Goal: Task Accomplishment & Management: Complete application form

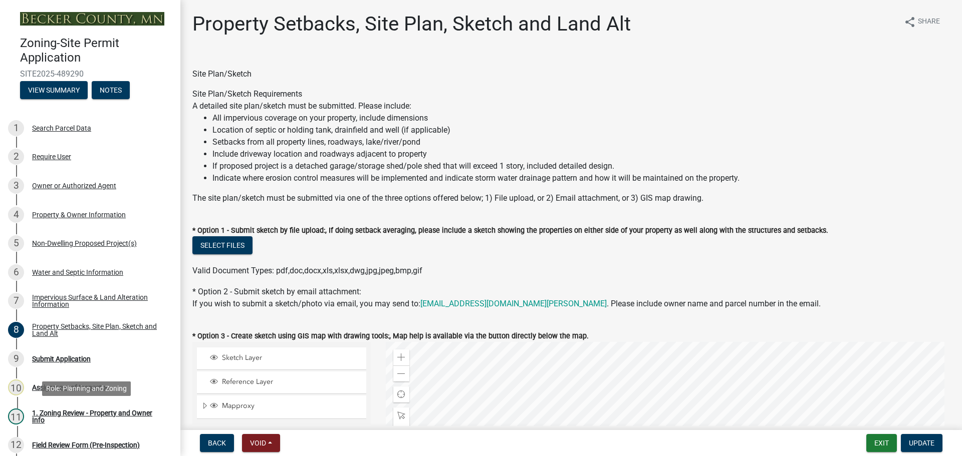
select select "d89fbfa0-1150-4954-b91c-9d482c9530a3"
select select "1b108c74-7388-45a4-b924-e1116e66e0ab"
select select "b56a4575-9846-47cf-8067-c59a4853da22"
select select "12f785fb-c378-4b18-841c-21c73dc99083"
select select "12da6293-5841-4f5c-bd92-3658833964cd"
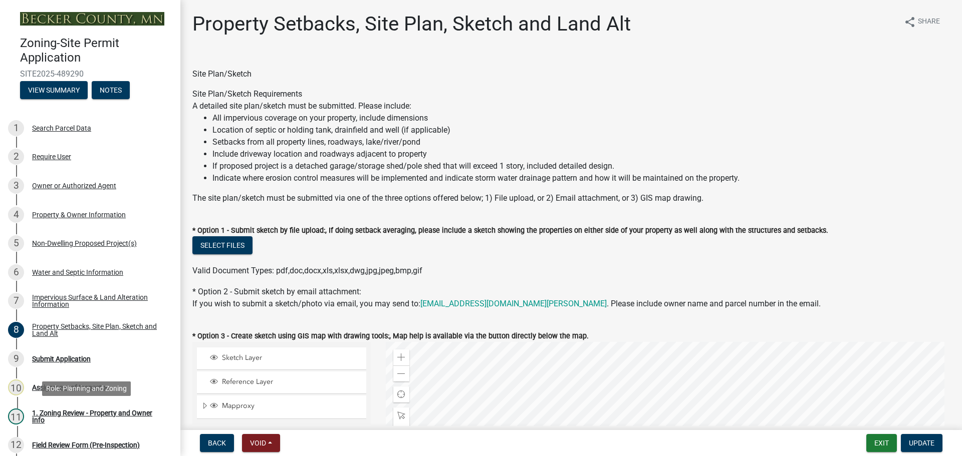
select select "27b2a8b4-abf6-463e-8c0c-7c5d2b4fe26f"
select select "28f6c7b2-2b88-4425-ae15-f67110f778a7"
select select "d61e3758-d187-40af-a435-5e09c3f3d509"
select select "c8b8ea71-7088-4e87-a493-7bc88cc2835b"
select select "133211ff-91ce-4a0a-9235-b48a7e2069a0"
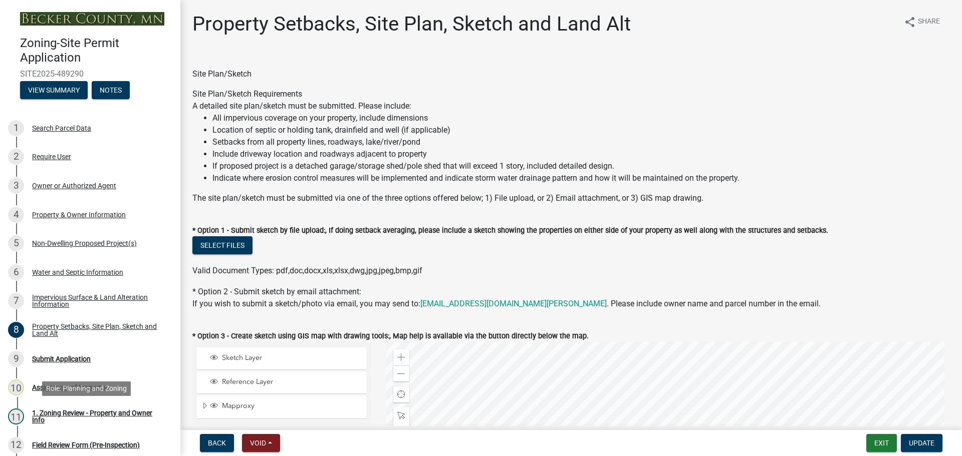
select select "4421853d-5e11-4b64-95ec-6c47066881cc"
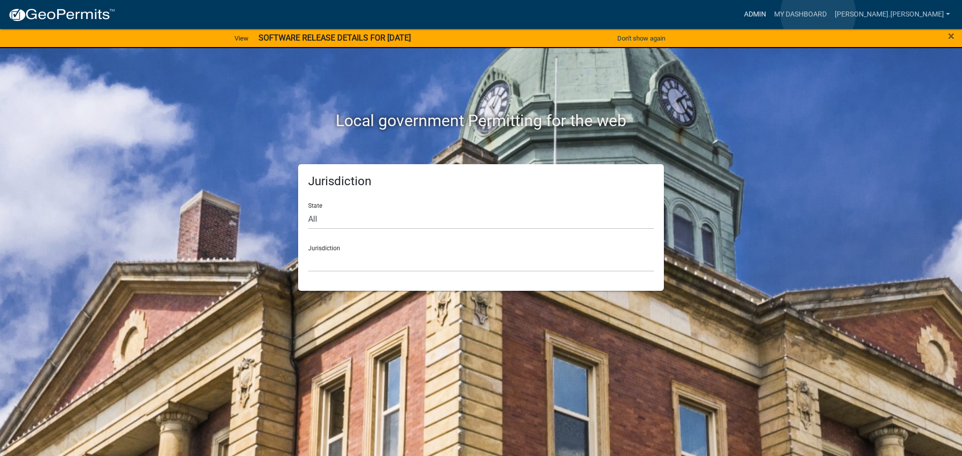
click at [770, 14] on link "Admin" at bounding box center [755, 14] width 30 height 19
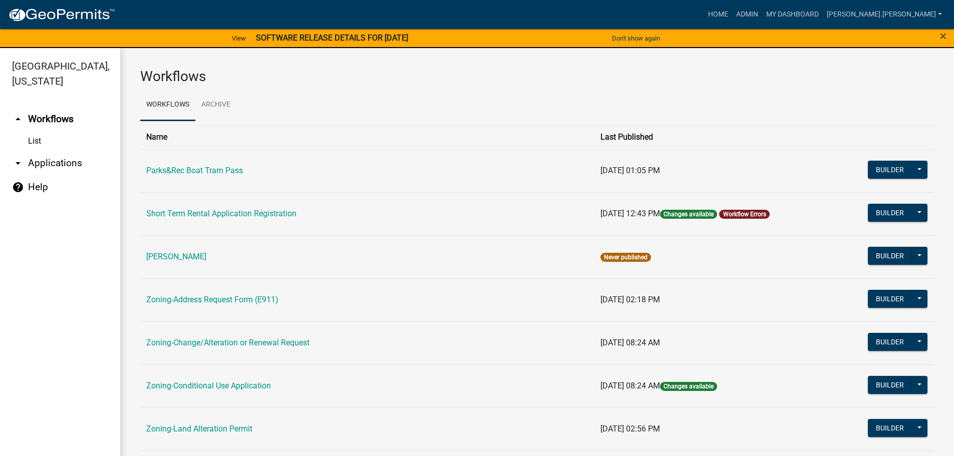
scroll to position [150, 0]
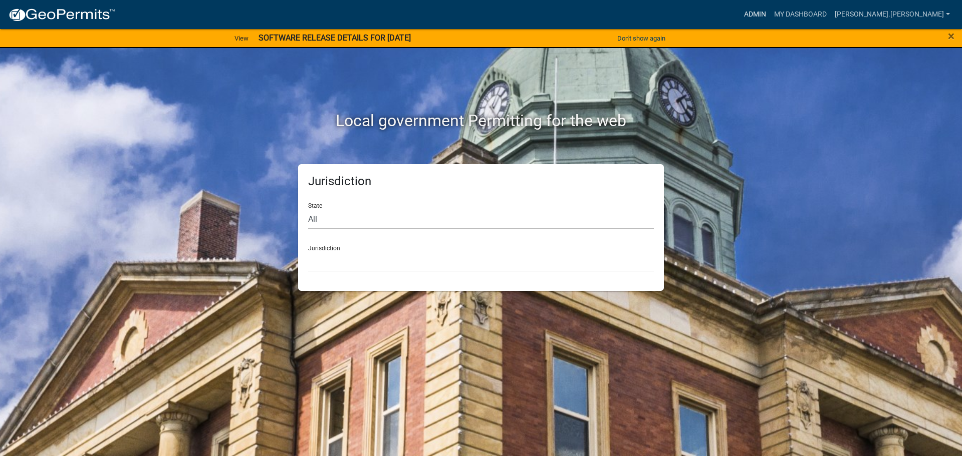
click at [770, 9] on link "Admin" at bounding box center [755, 14] width 30 height 19
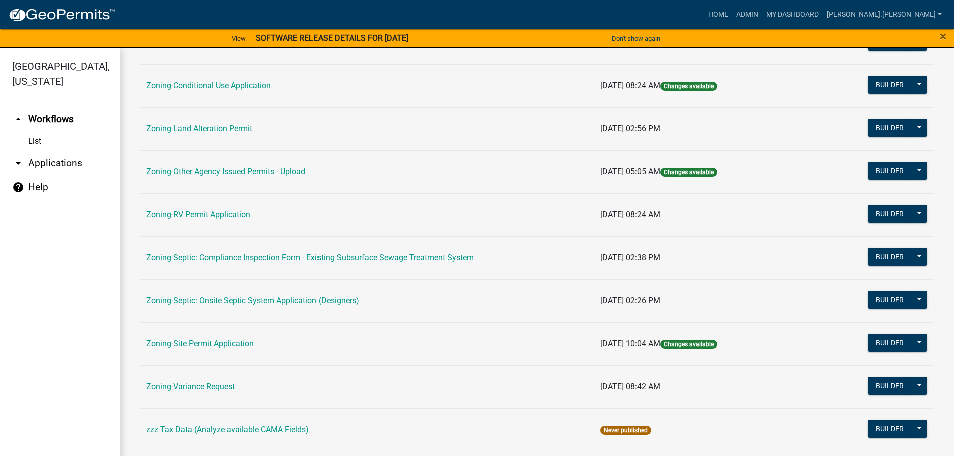
scroll to position [312, 0]
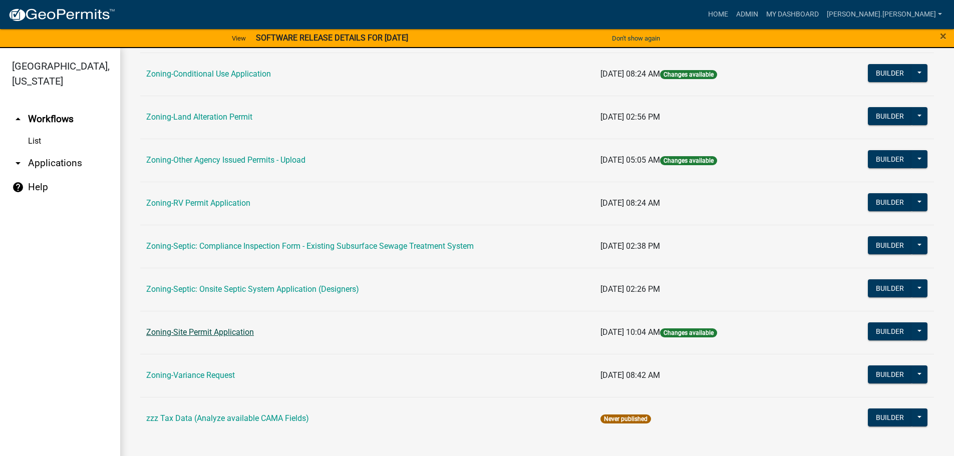
click at [228, 334] on link "Zoning-Site Permit Application" at bounding box center [200, 333] width 108 height 10
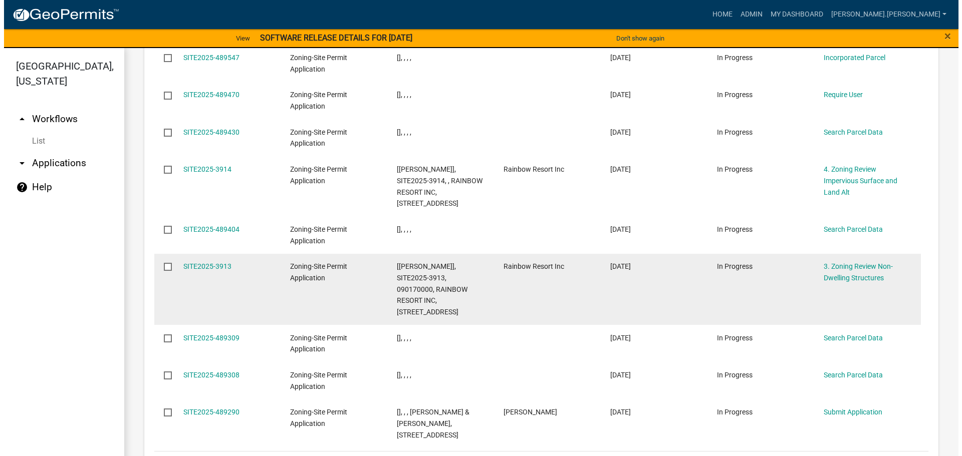
scroll to position [1292, 0]
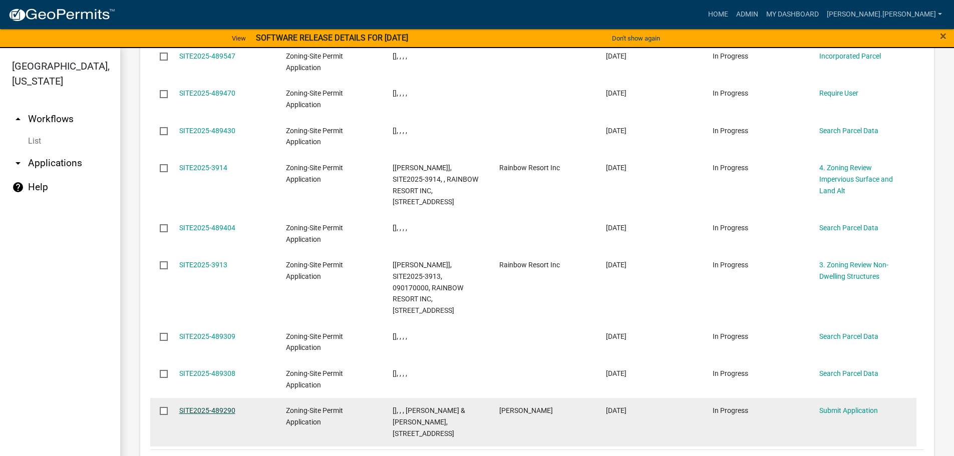
click at [210, 407] on link "SITE2025-489290" at bounding box center [207, 411] width 56 height 8
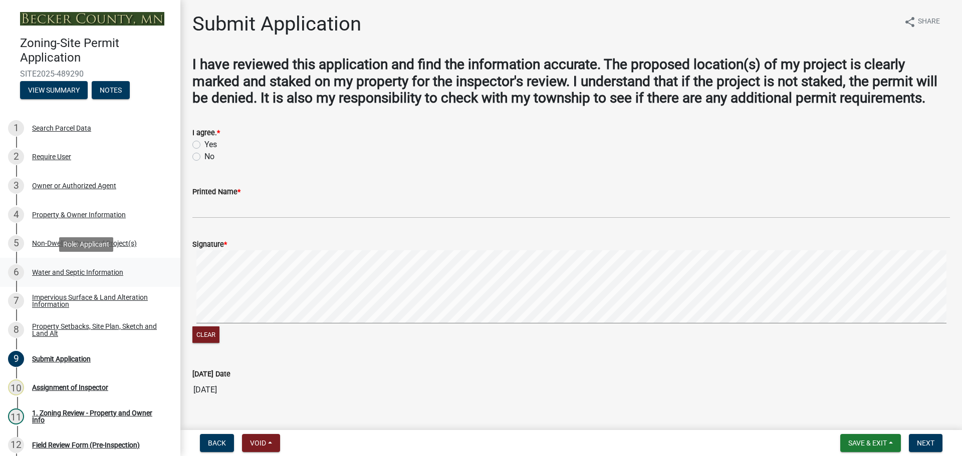
click at [77, 275] on div "Water and Septic Information" at bounding box center [77, 272] width 91 height 7
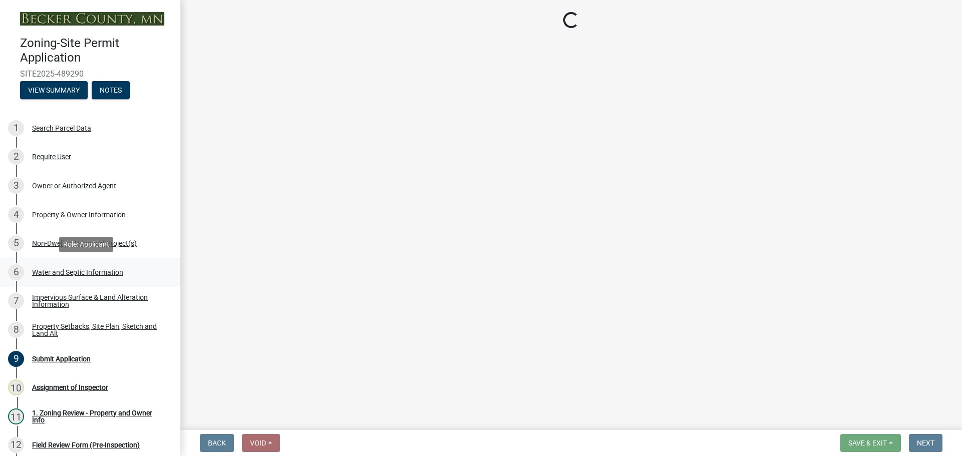
select select "36c179e4-d9bc-4e26-9fa7-a2562bd8114c"
select select "a01a1fb1-1490-43e2-af36-29ac4cf5629f"
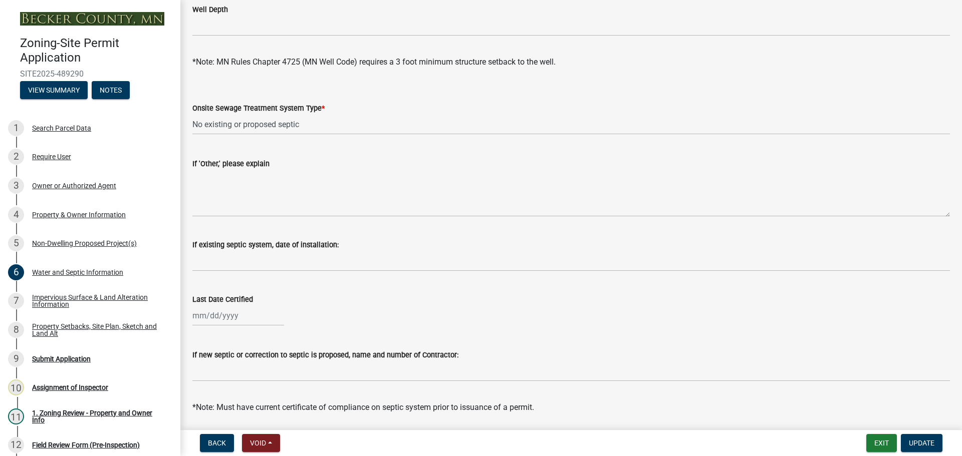
scroll to position [291, 0]
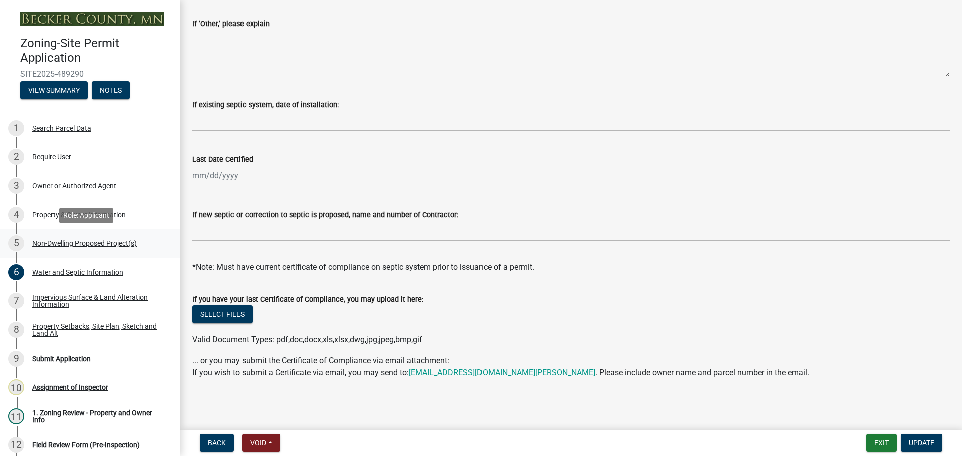
click at [97, 246] on div "Non-Dwelling Proposed Project(s)" at bounding box center [84, 243] width 105 height 7
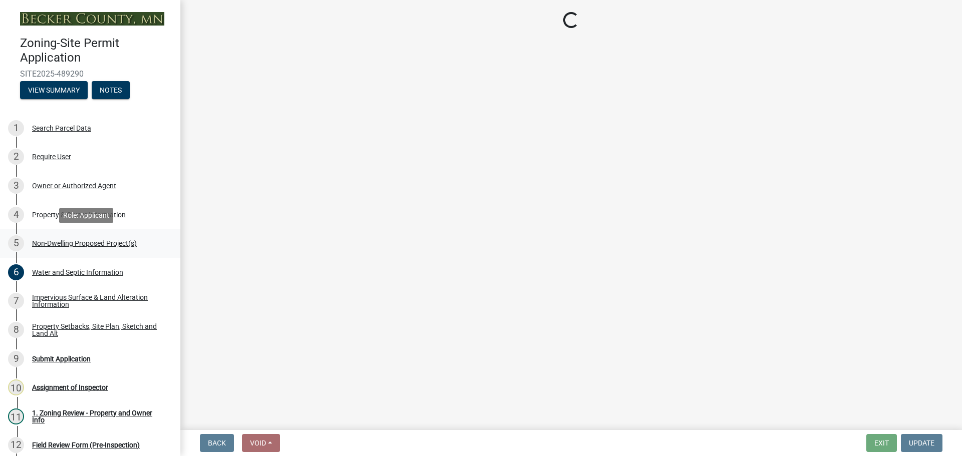
scroll to position [0, 0]
select select "6ced1b54-2913-4dbf-9776-23baa6524e46"
select select "3a2d96d3-fd69-4ed9-bae4-7a5aa03a7e58"
select select "cf118f3b-6469-426f-b247-8aeebfb0198d"
select select "d5258256-81e9-4688-bc84-b01445ee29b6"
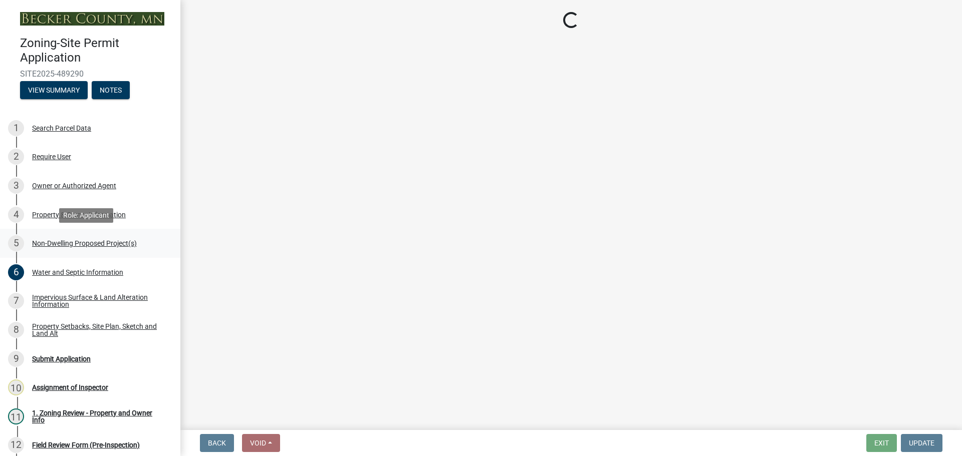
select select "258cbdbc-8629-455d-9fed-6a57bf82144e"
select select "00898f61-7ba8-49f3-9ca7-7e396e8a7c45"
select select "3526a977-e5c0-413b-9aee-5386825caf5f"
select select "0b95150f-8a95-4167-ad09-740df48873bc"
select select "a9a8393f-3c28-47b8-b6d9-84c94641c3fc"
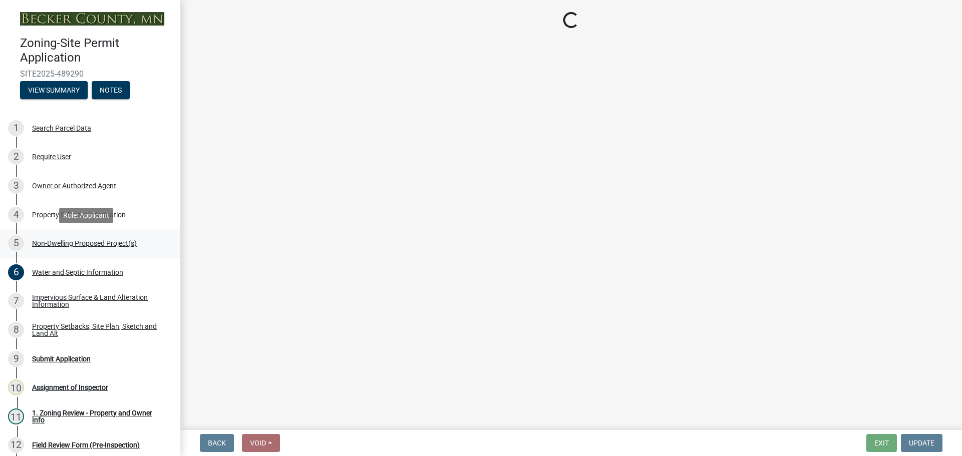
select select "e7c102df-bb25-48e4-a306-d740a3d6a2ce"
select select "44b5dfa8-51a9-49f5-9ebb-999dc612c890"
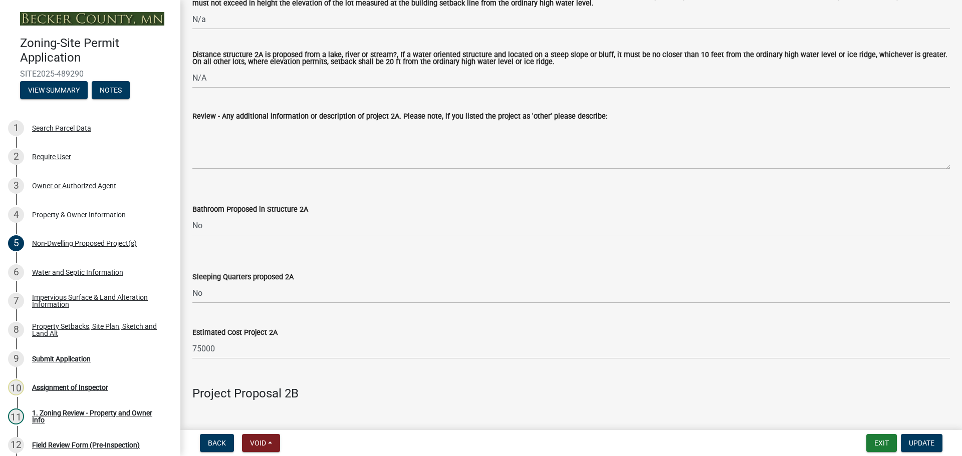
scroll to position [208, 0]
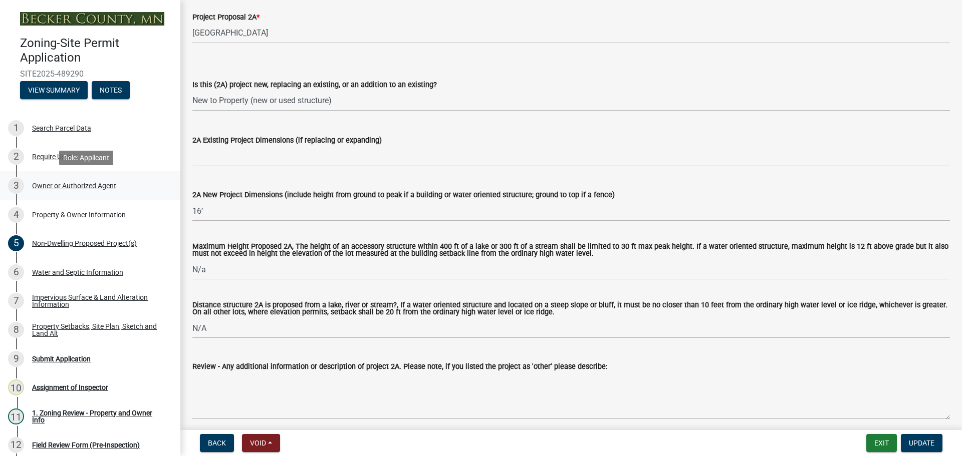
click at [103, 188] on div "Owner or Authorized Agent" at bounding box center [74, 185] width 84 height 7
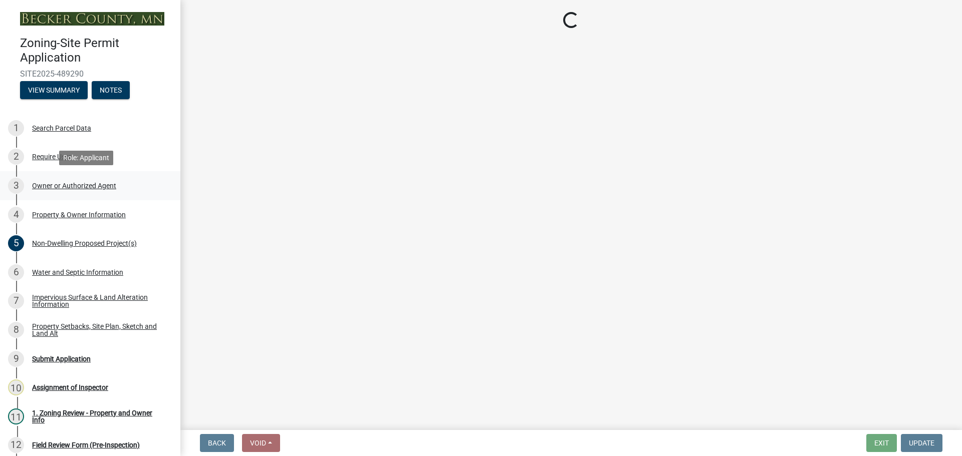
scroll to position [0, 0]
select select "3c674549-ed69-405f-b795-9fa3f7d47d9d"
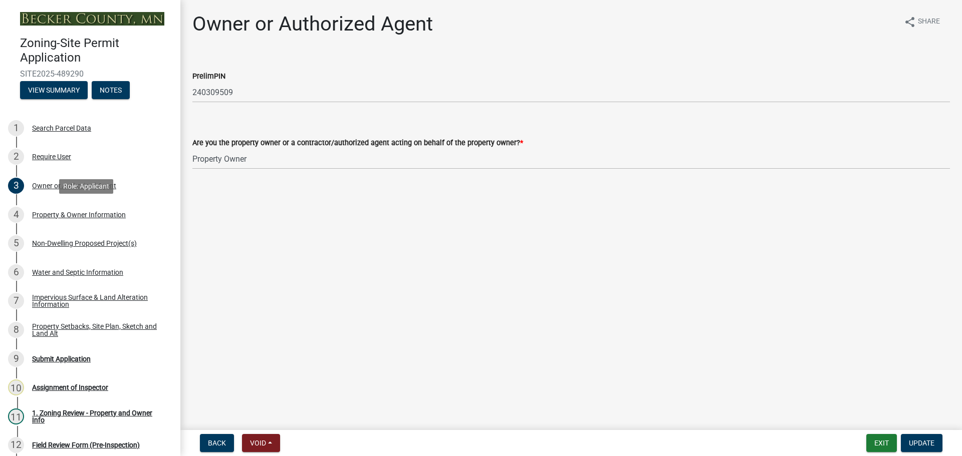
click at [92, 219] on div "4 Property & Owner Information" at bounding box center [86, 215] width 156 height 16
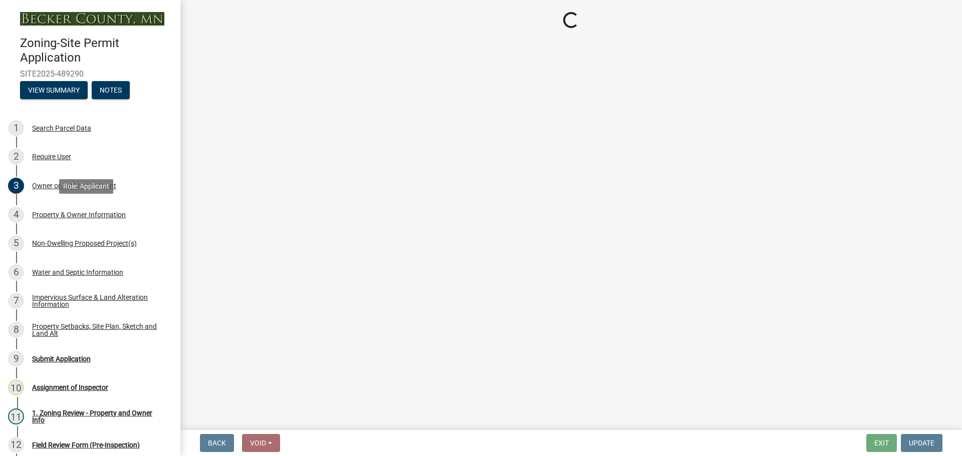
select select "15d55337-0fb0-485e-a759-dab20e978987"
select select "a90f6895-077c-41e8-915f-beab6623b959"
select select "fcf6d223-6c57-4dc5-b63a-a94704169022"
select select "5a5634ed-f11e-4c7b-90e1-096e6cfd17b9"
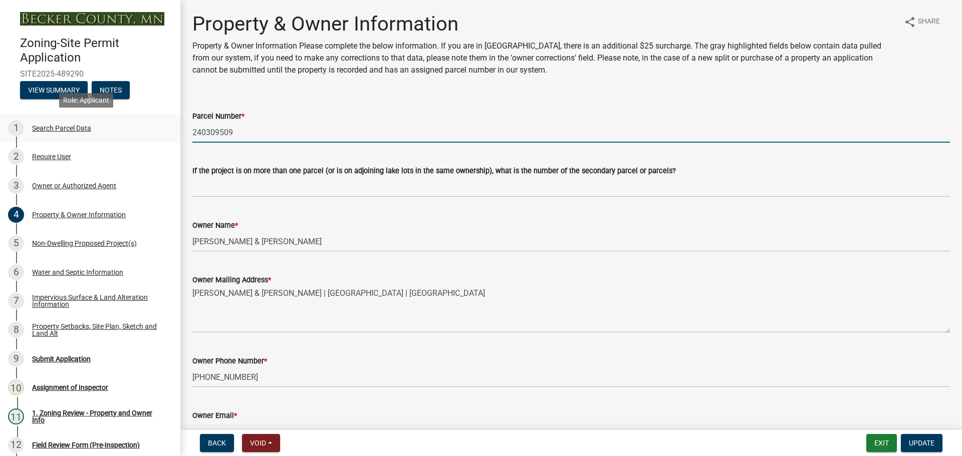
drag, startPoint x: 247, startPoint y: 137, endPoint x: 160, endPoint y: 132, distance: 87.8
click at [160, 132] on div "Zoning-Site Permit Application SITE2025-489290 View Summary Notes 1 Search Parc…" at bounding box center [481, 228] width 962 height 456
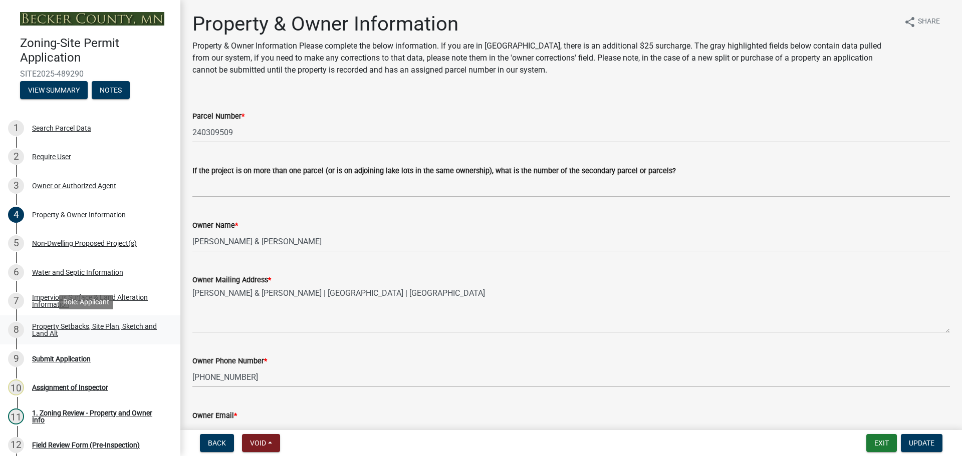
click at [90, 329] on div "Property Setbacks, Site Plan, Sketch and Land Alt" at bounding box center [98, 330] width 132 height 14
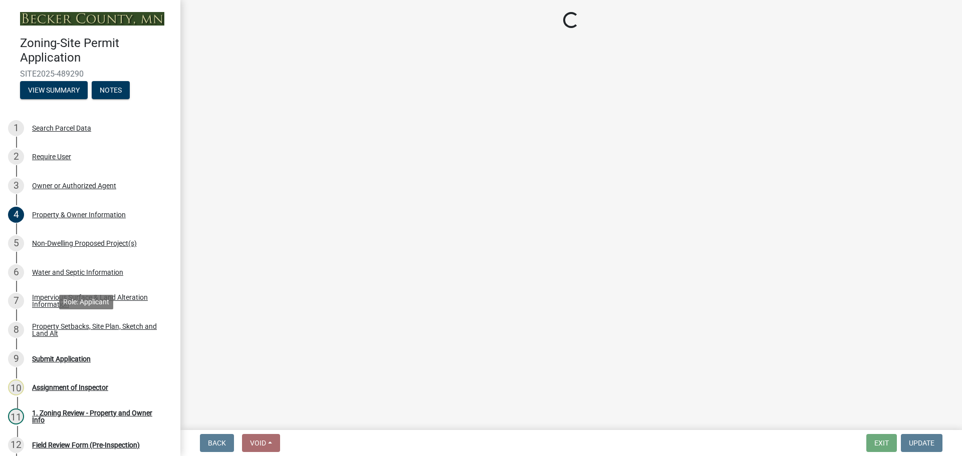
select select "d89fbfa0-1150-4954-b91c-9d482c9530a3"
select select "1b108c74-7388-45a4-b924-e1116e66e0ab"
select select "b56a4575-9846-47cf-8067-c59a4853da22"
select select "12f785fb-c378-4b18-841c-21c73dc99083"
select select "12da6293-5841-4f5c-bd92-3658833964cd"
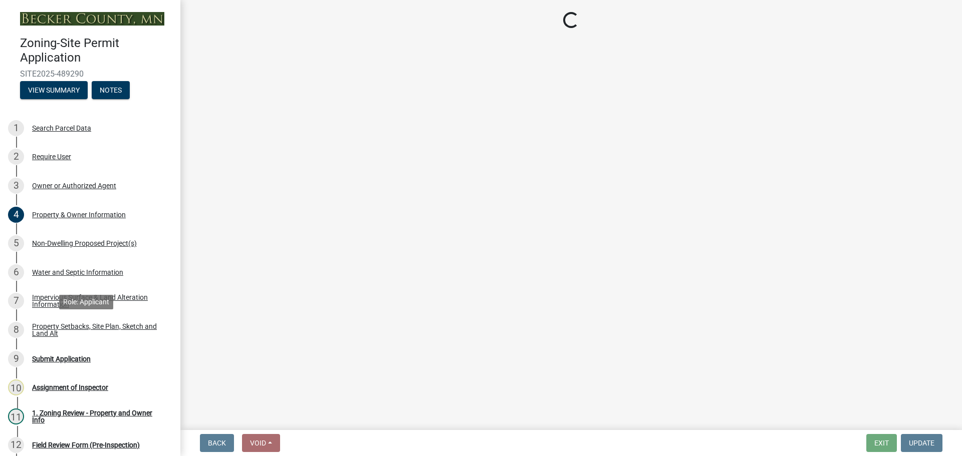
select select "27b2a8b4-abf6-463e-8c0c-7c5d2b4fe26f"
select select "28f6c7b2-2b88-4425-ae15-f67110f778a7"
select select "d61e3758-d187-40af-a435-5e09c3f3d509"
select select "c8b8ea71-7088-4e87-a493-7bc88cc2835b"
select select "133211ff-91ce-4a0a-9235-b48a7e2069a0"
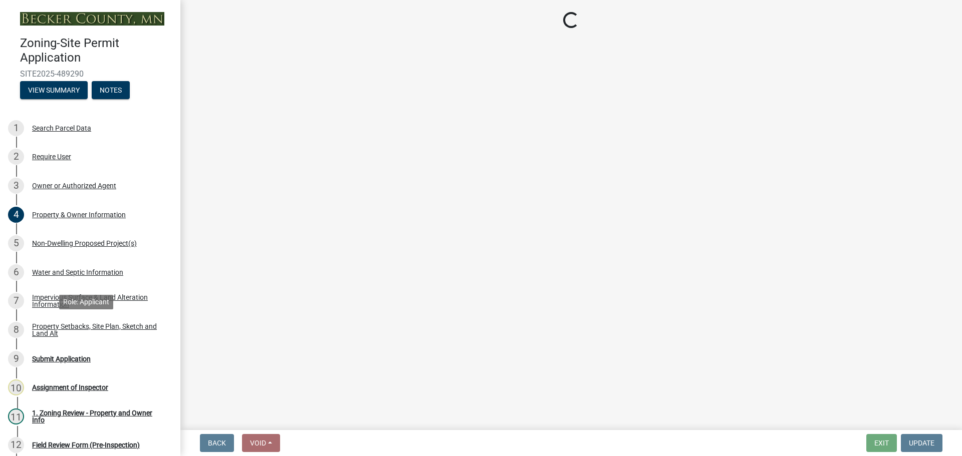
select select "4421853d-5e11-4b64-95ec-6c47066881cc"
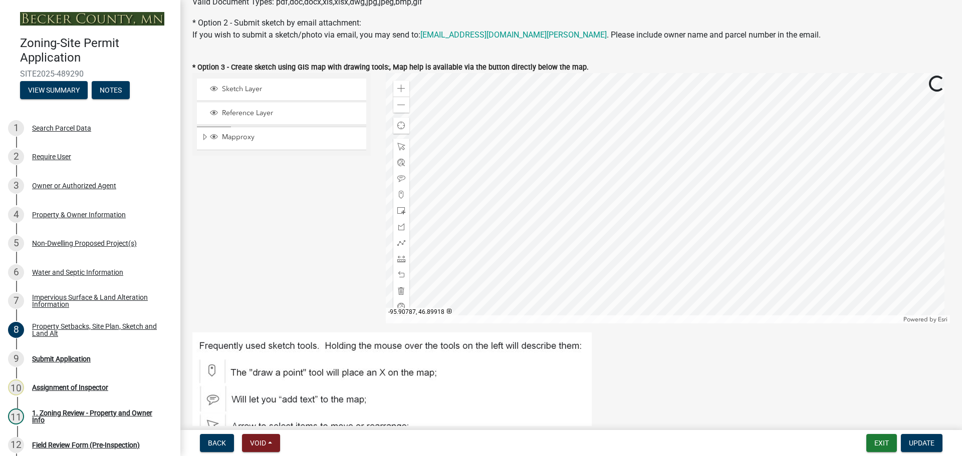
scroll to position [200, 0]
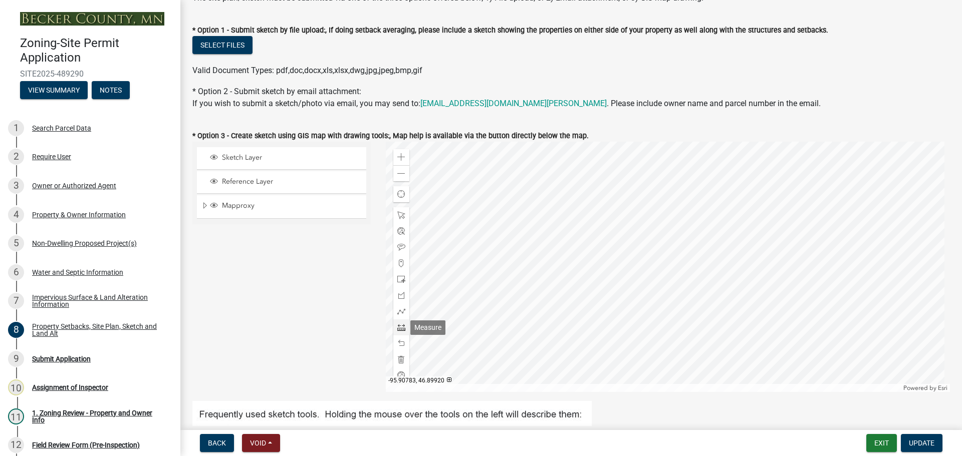
click at [400, 329] on span at bounding box center [401, 328] width 8 height 8
click at [639, 328] on div at bounding box center [668, 267] width 565 height 250
click at [638, 300] on div at bounding box center [668, 267] width 565 height 250
click at [83, 357] on div "Submit Application" at bounding box center [61, 359] width 59 height 7
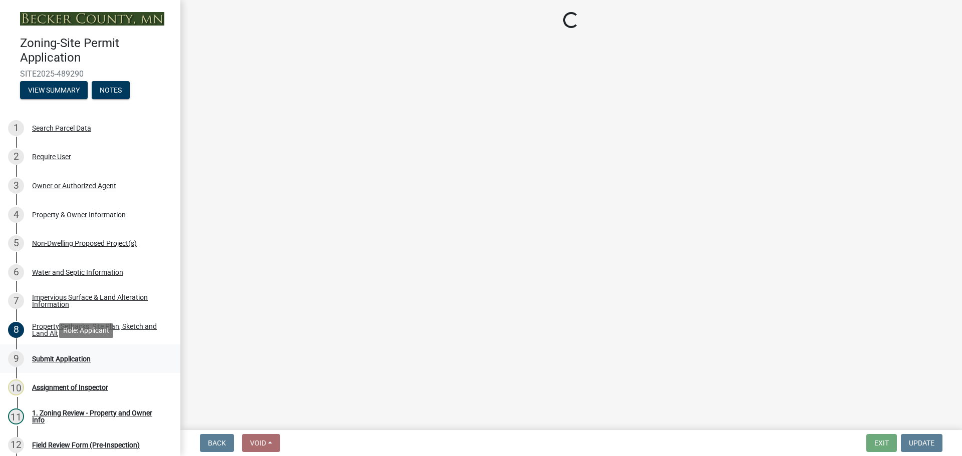
scroll to position [0, 0]
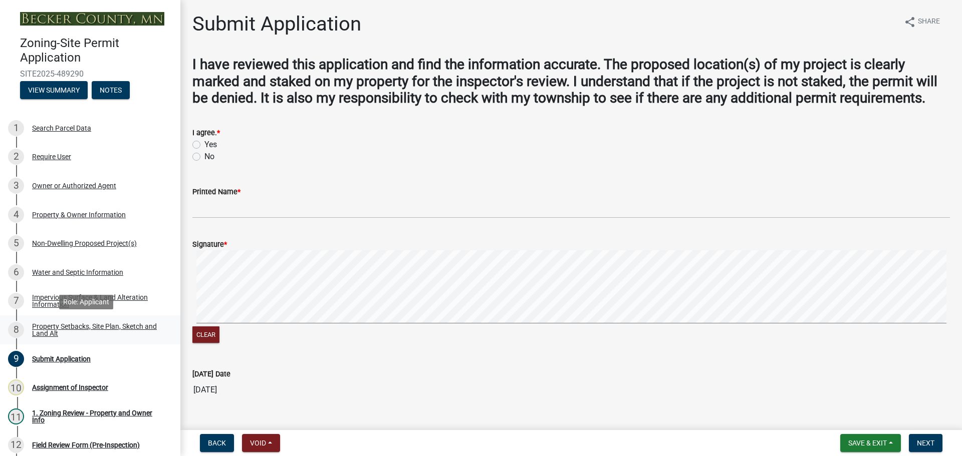
click at [119, 327] on div "Property Setbacks, Site Plan, Sketch and Land Alt" at bounding box center [98, 330] width 132 height 14
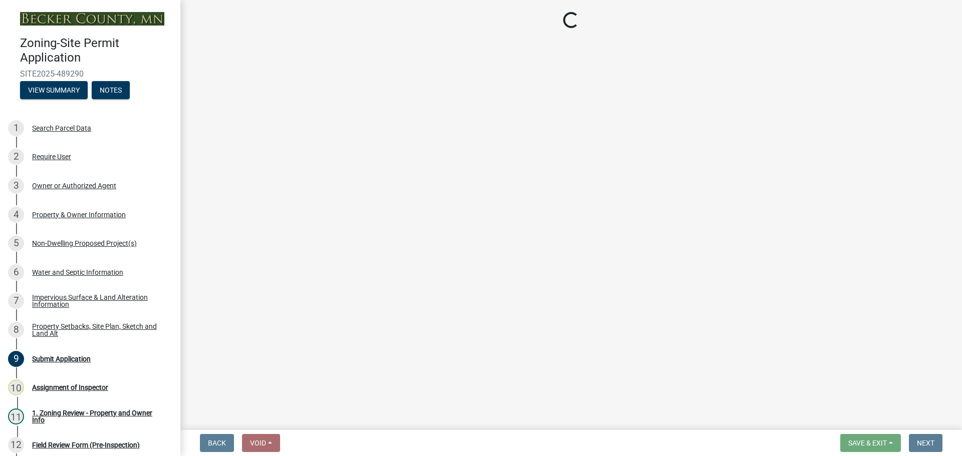
select select "d89fbfa0-1150-4954-b91c-9d482c9530a3"
select select "1b108c74-7388-45a4-b924-e1116e66e0ab"
select select "b56a4575-9846-47cf-8067-c59a4853da22"
select select "12f785fb-c378-4b18-841c-21c73dc99083"
select select "12da6293-5841-4f5c-bd92-3658833964cd"
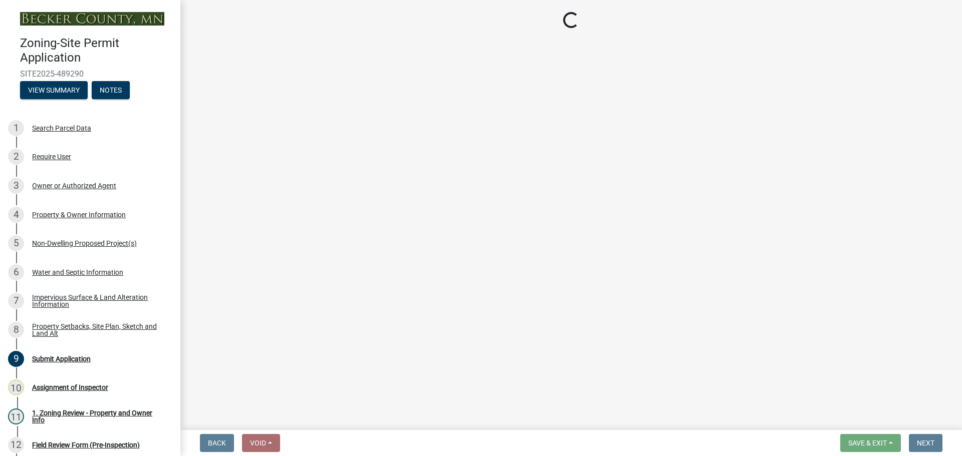
select select "27b2a8b4-abf6-463e-8c0c-7c5d2b4fe26f"
select select "28f6c7b2-2b88-4425-ae15-f67110f778a7"
select select "d61e3758-d187-40af-a435-5e09c3f3d509"
select select "c8b8ea71-7088-4e87-a493-7bc88cc2835b"
select select "133211ff-91ce-4a0a-9235-b48a7e2069a0"
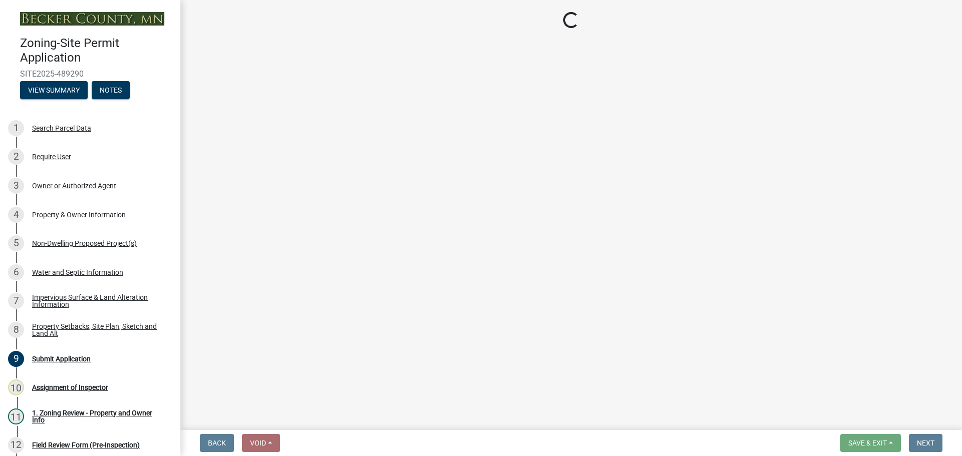
select select "4421853d-5e11-4b64-95ec-6c47066881cc"
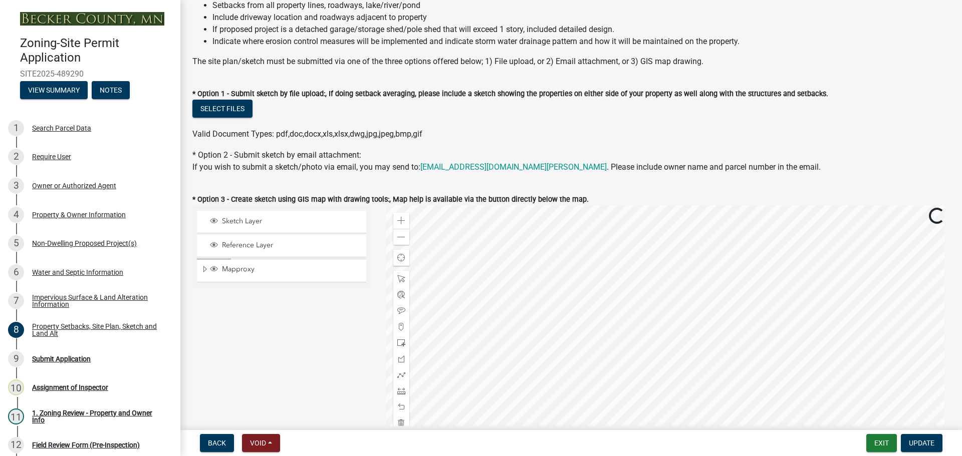
scroll to position [150, 0]
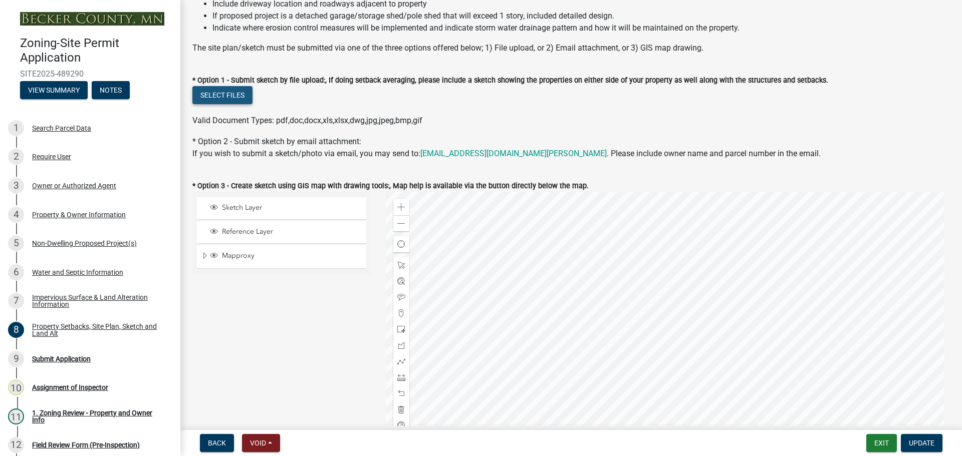
click at [216, 93] on button "Select files" at bounding box center [222, 95] width 60 height 18
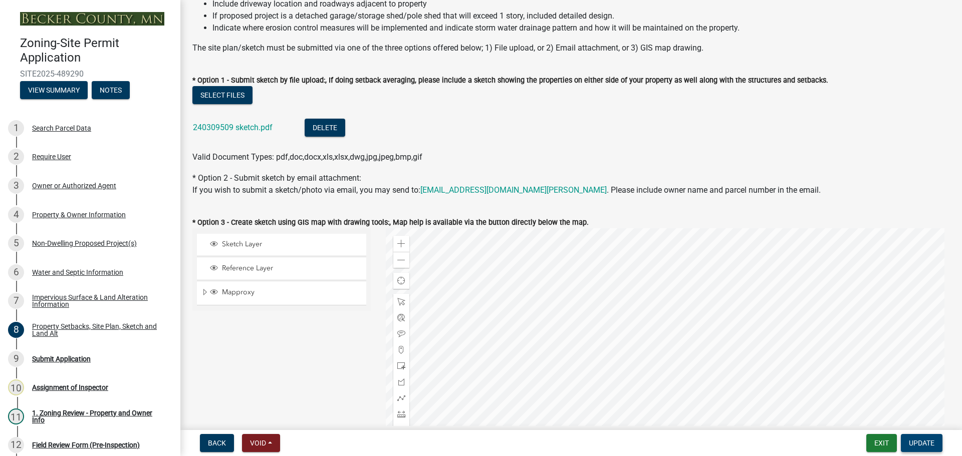
click at [926, 444] on span "Update" at bounding box center [922, 443] width 26 height 8
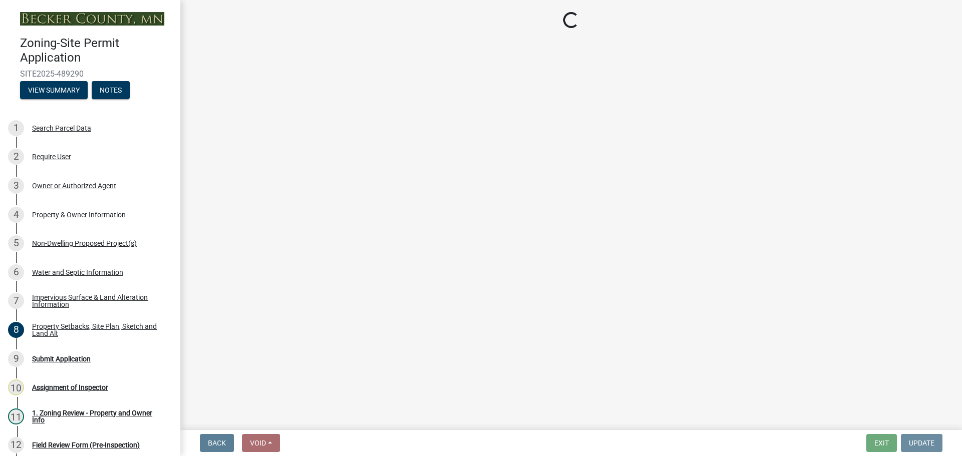
scroll to position [0, 0]
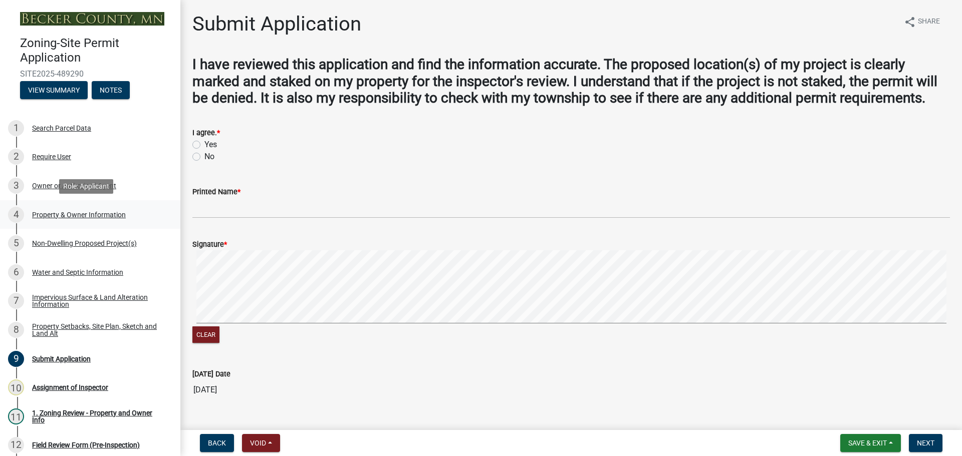
click at [83, 216] on div "Property & Owner Information" at bounding box center [79, 214] width 94 height 7
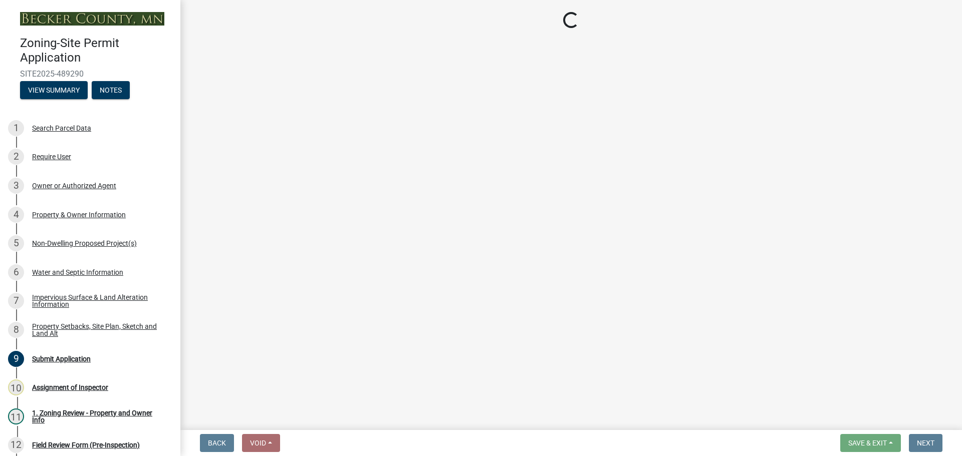
select select "15d55337-0fb0-485e-a759-dab20e978987"
select select "a90f6895-077c-41e8-915f-beab6623b959"
select select "fcf6d223-6c57-4dc5-b63a-a94704169022"
select select "5a5634ed-f11e-4c7b-90e1-096e6cfd17b9"
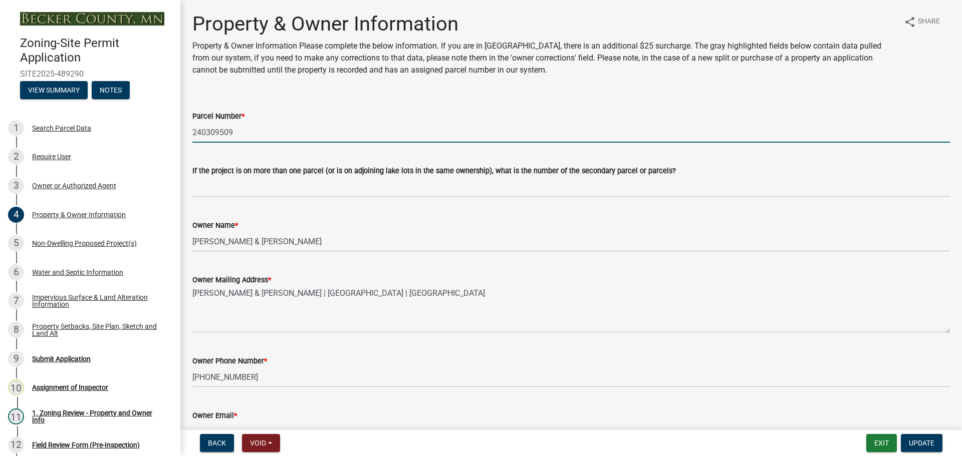
drag, startPoint x: 231, startPoint y: 128, endPoint x: 184, endPoint y: 129, distance: 46.6
